Goal: Navigation & Orientation: Find specific page/section

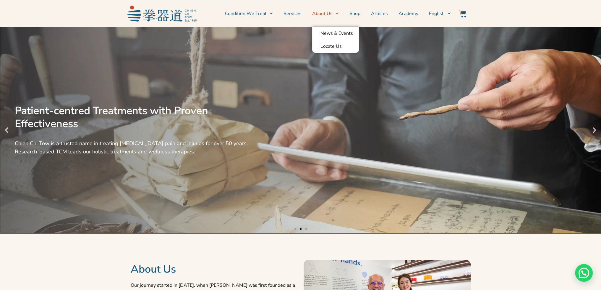
click at [326, 14] on link "About Us" at bounding box center [325, 13] width 27 height 15
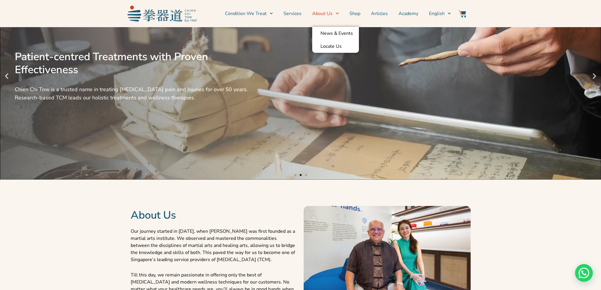
scroll to position [148, 0]
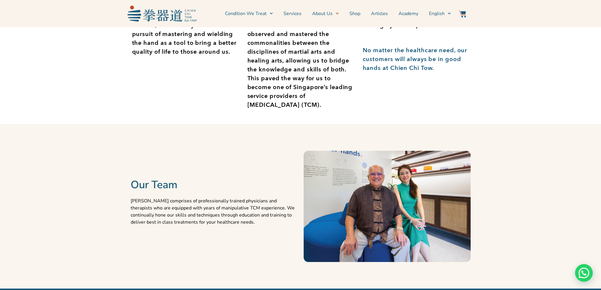
scroll to position [148, 0]
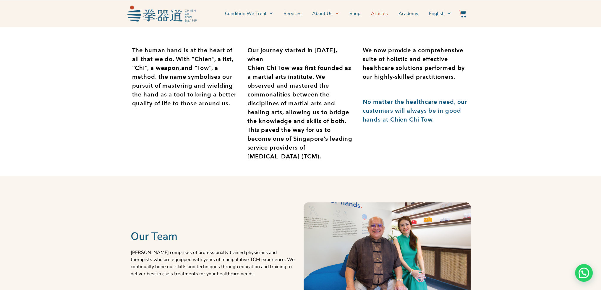
click at [379, 12] on link "Articles" at bounding box center [379, 13] width 17 height 15
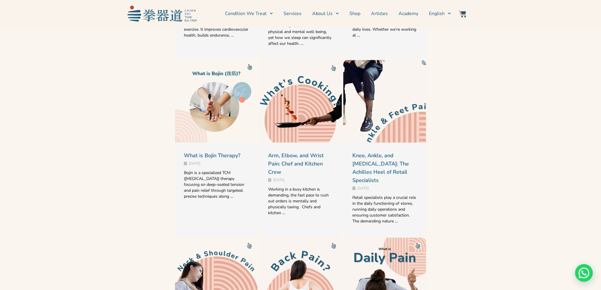
scroll to position [443, 0]
